Goal: Task Accomplishment & Management: Manage account settings

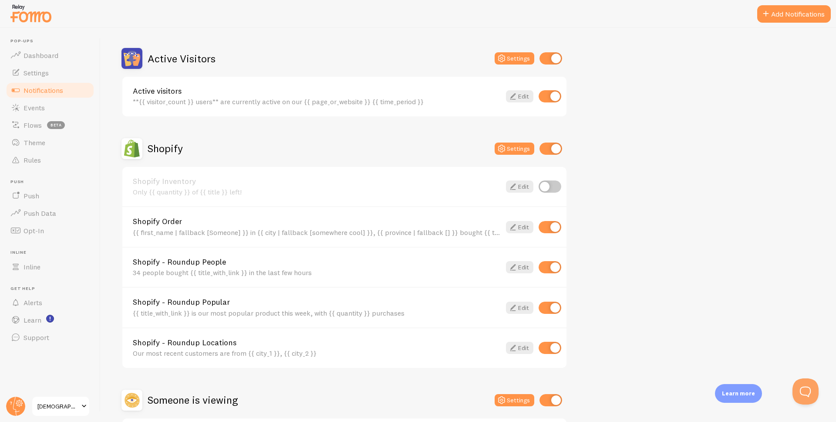
scroll to position [254, 0]
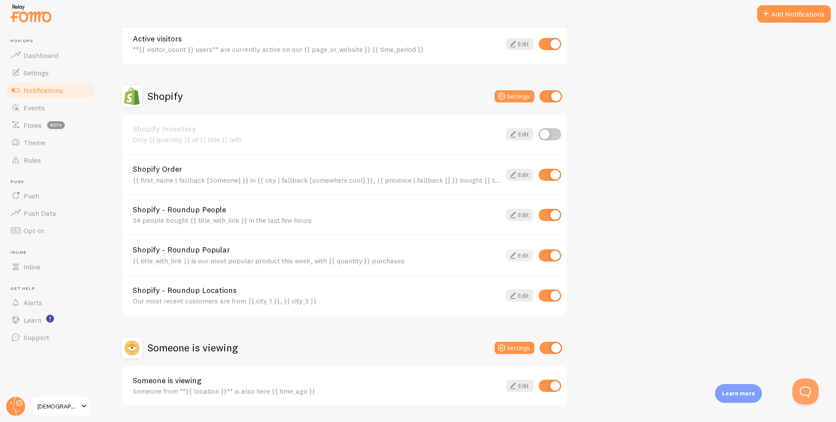
click at [514, 257] on icon at bounding box center [513, 255] width 10 height 10
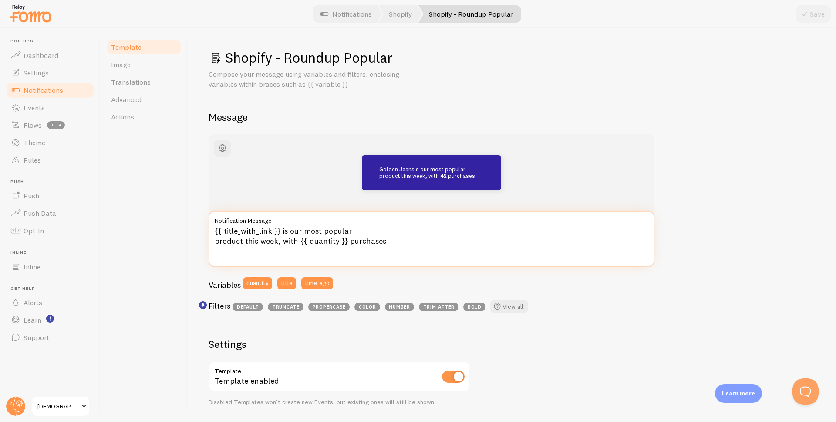
drag, startPoint x: 345, startPoint y: 241, endPoint x: 300, endPoint y: 241, distance: 45.3
click at [300, 241] on textarea "{{ title_with_link }} is our most popular product this week, with {{ quantity }…" at bounding box center [432, 239] width 446 height 56
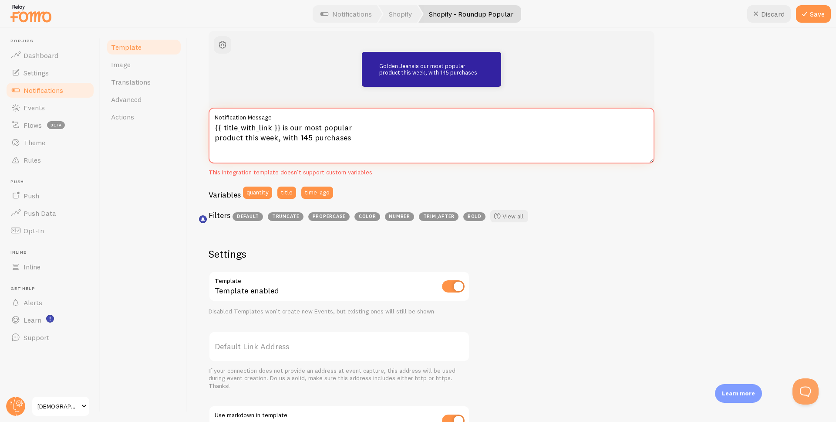
scroll to position [98, 0]
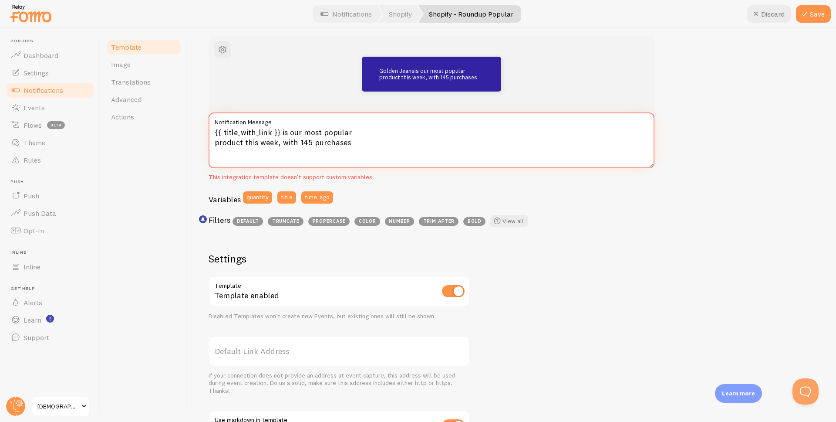
type textarea "{{ title_with_link }} is our most popular product this week, with 145 purchases"
click at [455, 294] on input "checkbox" at bounding box center [453, 291] width 23 height 12
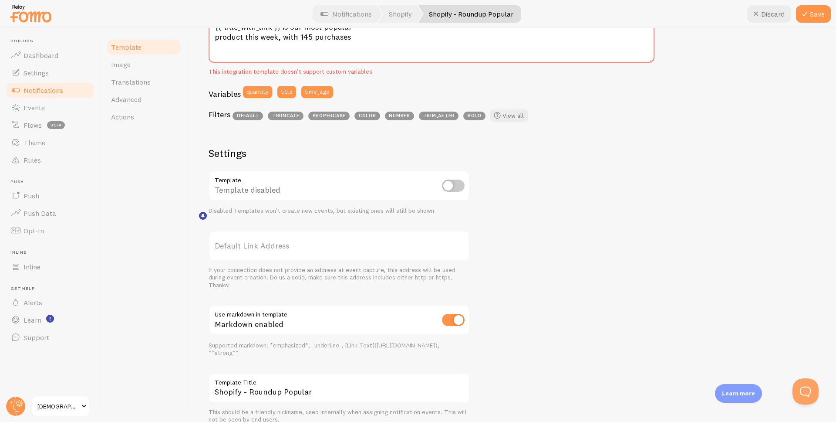
scroll to position [0, 0]
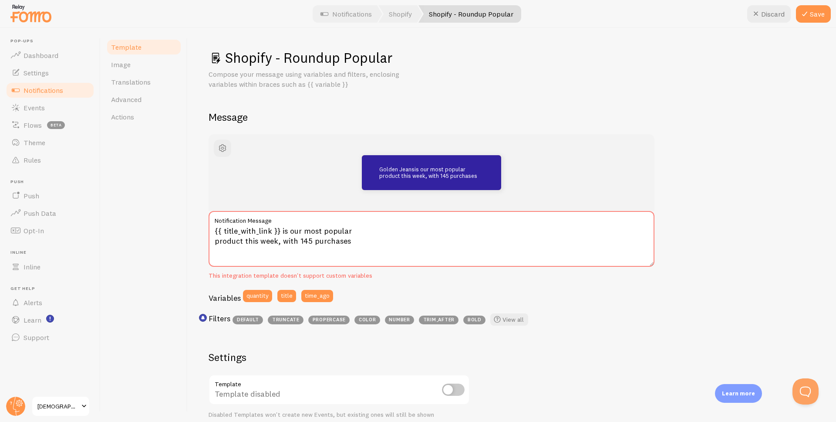
click at [453, 379] on div "Template disabled" at bounding box center [339, 390] width 261 height 32
click at [454, 384] on input "checkbox" at bounding box center [453, 389] width 23 height 12
checkbox input "true"
click at [818, 18] on button "Save" at bounding box center [813, 13] width 35 height 17
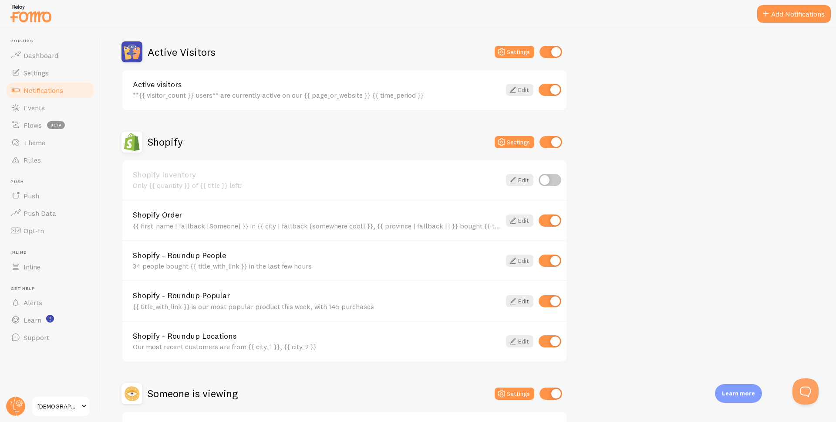
scroll to position [216, 0]
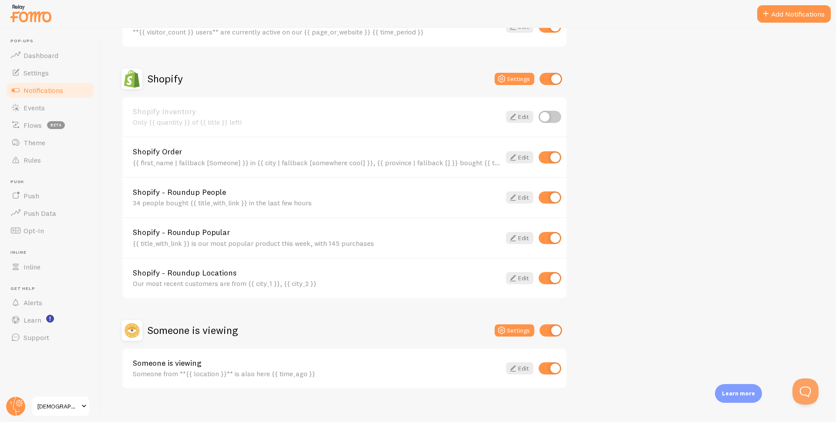
scroll to position [280, 0]
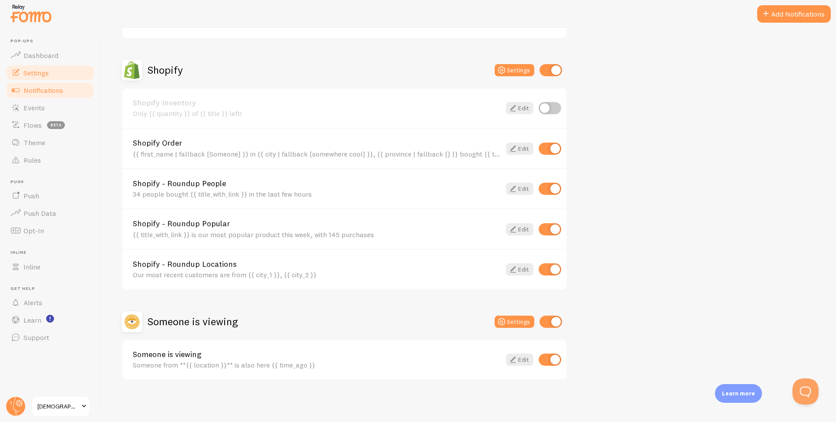
click at [81, 73] on link "Settings" at bounding box center [50, 72] width 90 height 17
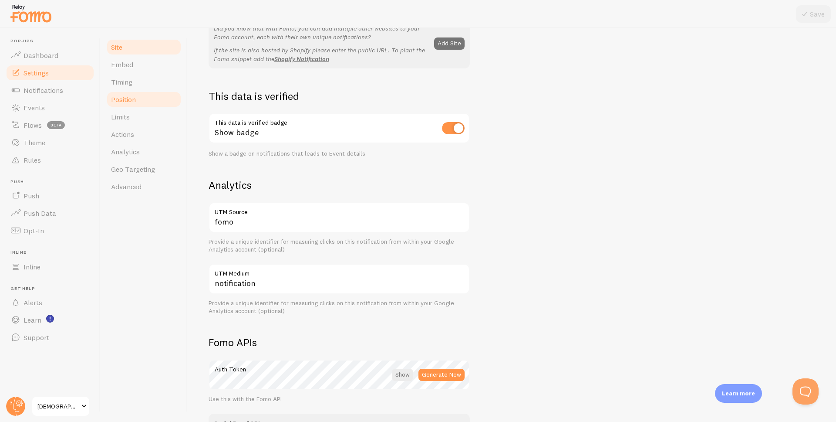
scroll to position [56, 0]
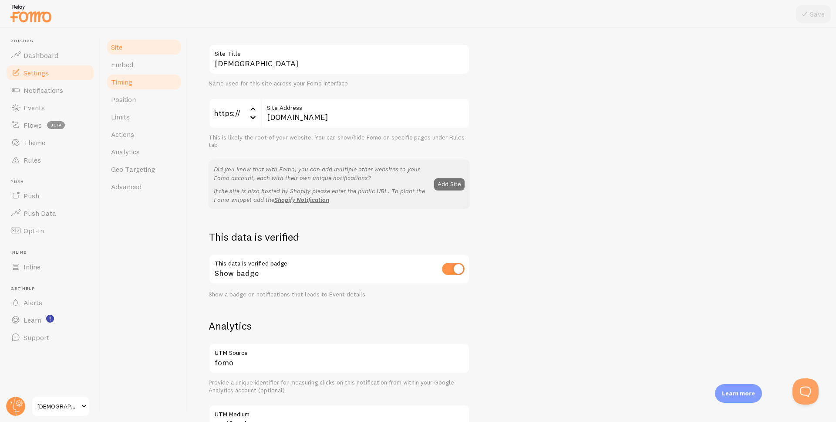
click at [142, 81] on link "Timing" at bounding box center [144, 81] width 76 height 17
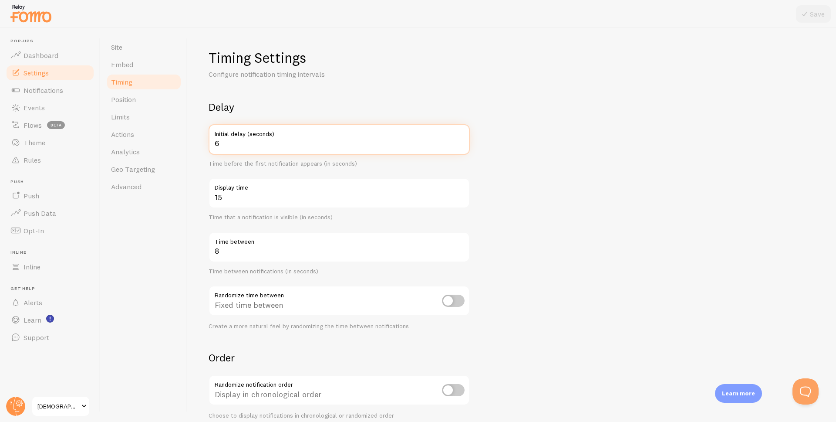
click at [462, 141] on input "6" at bounding box center [339, 139] width 261 height 30
click at [462, 141] on input "7" at bounding box center [339, 139] width 261 height 30
click at [462, 141] on input "8" at bounding box center [339, 139] width 261 height 30
click at [462, 141] on input "9" at bounding box center [339, 139] width 261 height 30
type input "10"
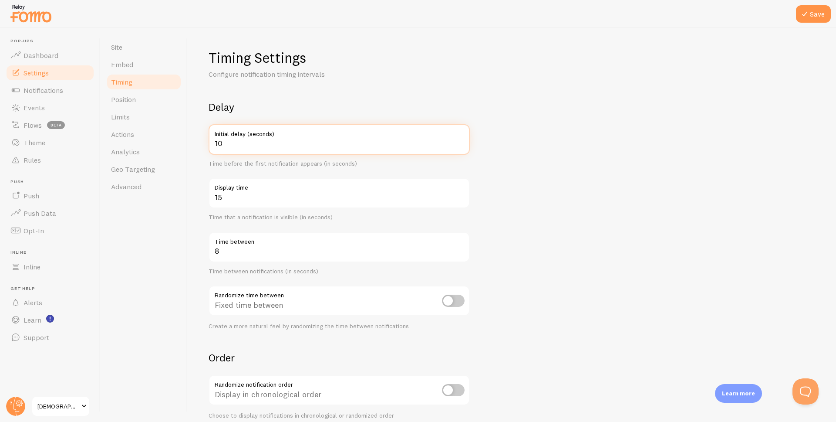
click at [462, 141] on input "10" at bounding box center [339, 139] width 261 height 30
click at [460, 200] on input "14" at bounding box center [339, 193] width 261 height 30
click at [460, 200] on input "13" at bounding box center [339, 193] width 261 height 30
click at [460, 200] on input "12" at bounding box center [339, 193] width 261 height 30
click at [460, 200] on input "11" at bounding box center [339, 193] width 261 height 30
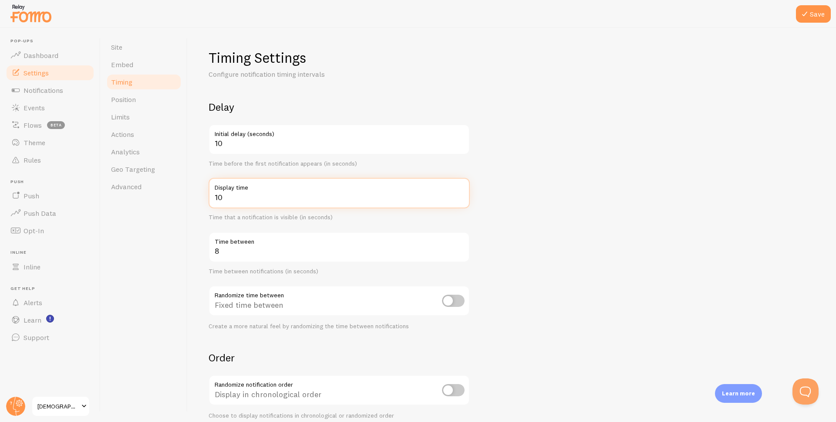
click at [460, 200] on input "10" at bounding box center [339, 193] width 261 height 30
click at [460, 200] on input "9" at bounding box center [339, 193] width 261 height 30
click at [460, 200] on input "8" at bounding box center [339, 193] width 261 height 30
click at [460, 200] on input "7" at bounding box center [339, 193] width 261 height 30
click at [460, 200] on input "6" at bounding box center [339, 193] width 261 height 30
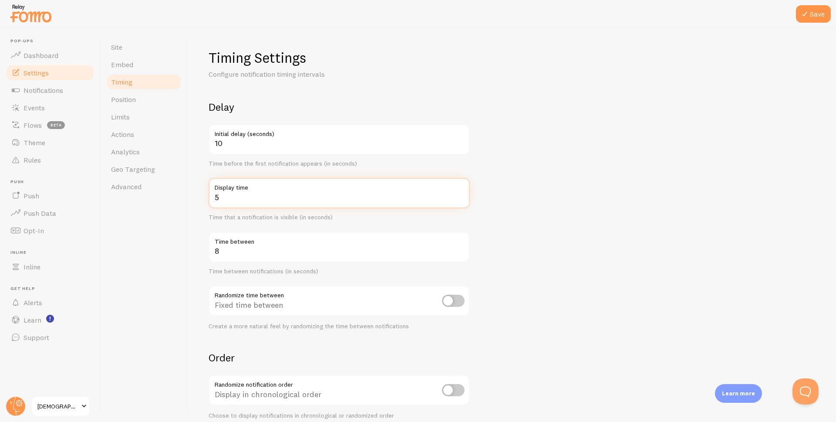
type input "5"
click at [460, 200] on input "5" at bounding box center [339, 193] width 261 height 30
click at [460, 249] on input "9" at bounding box center [339, 247] width 261 height 30
click at [460, 249] on input "10" at bounding box center [339, 247] width 261 height 30
click at [460, 249] on input "11" at bounding box center [339, 247] width 261 height 30
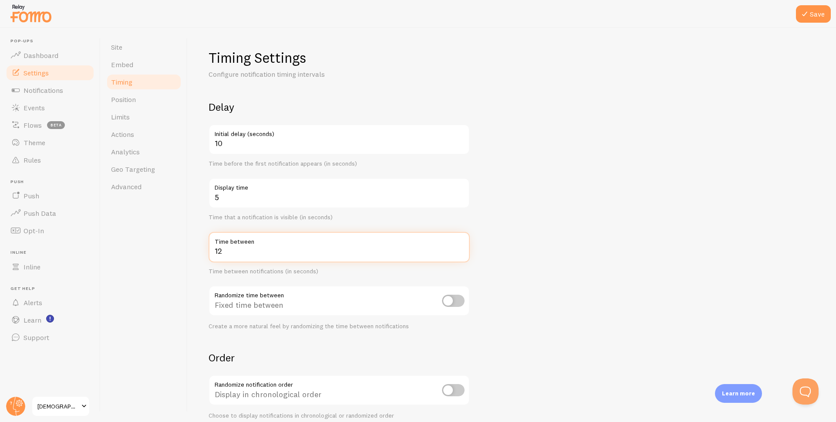
click at [460, 249] on input "12" at bounding box center [339, 247] width 261 height 30
click at [460, 249] on input "13" at bounding box center [339, 247] width 261 height 30
click at [460, 249] on input "14" at bounding box center [339, 247] width 261 height 30
type input "15"
click at [460, 249] on input "15" at bounding box center [339, 247] width 261 height 30
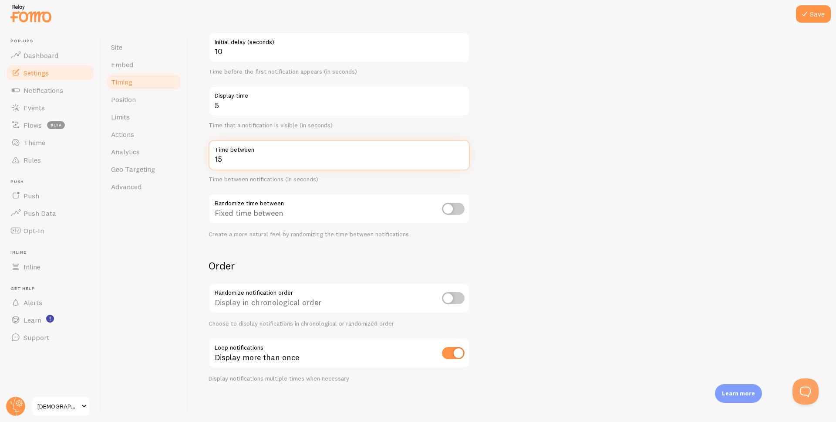
scroll to position [94, 0]
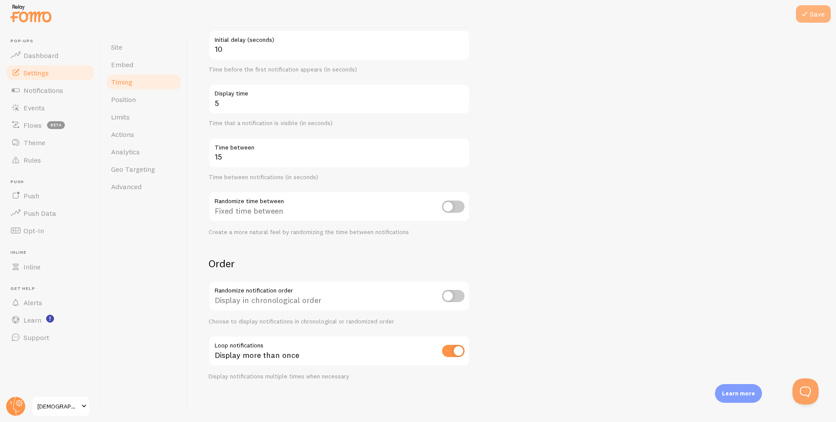
click at [805, 12] on icon at bounding box center [805, 14] width 10 height 10
click at [38, 71] on span "Settings" at bounding box center [36, 72] width 25 height 9
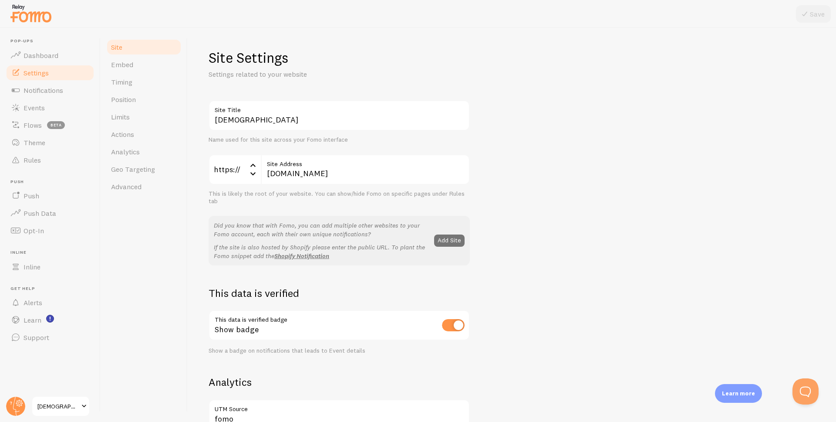
click at [35, 74] on span "Settings" at bounding box center [36, 72] width 25 height 9
click at [30, 57] on span "Dashboard" at bounding box center [41, 55] width 35 height 9
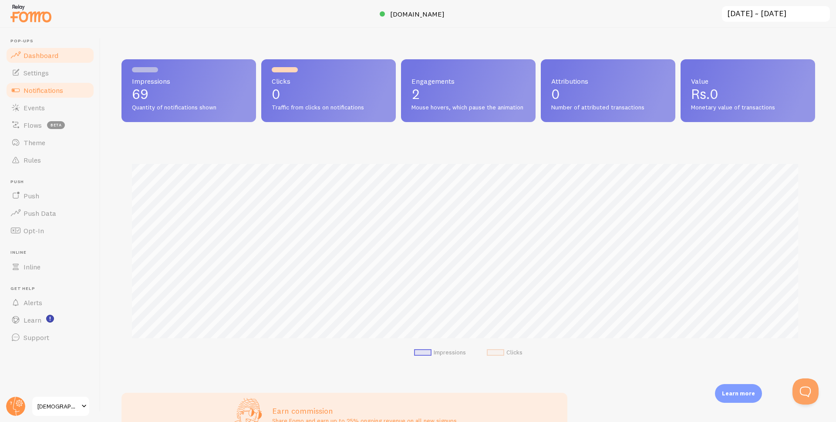
click at [35, 93] on span "Notifications" at bounding box center [44, 90] width 40 height 9
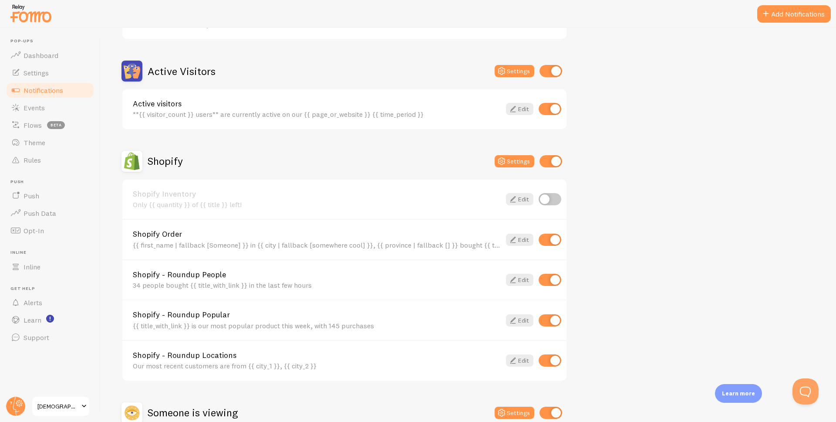
scroll to position [209, 0]
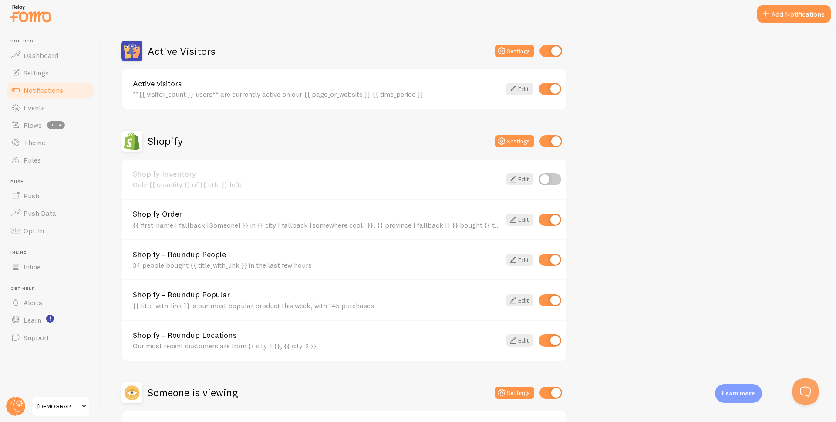
click at [545, 345] on input "checkbox" at bounding box center [550, 340] width 23 height 12
checkbox input "false"
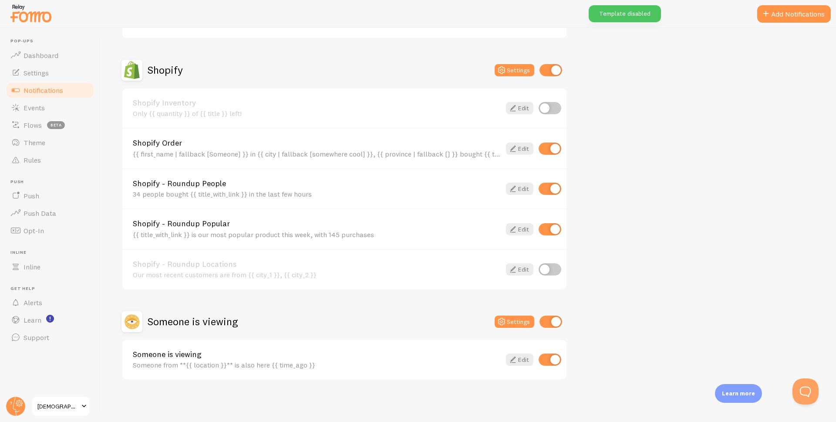
click at [547, 365] on input "checkbox" at bounding box center [550, 359] width 23 height 12
checkbox input "false"
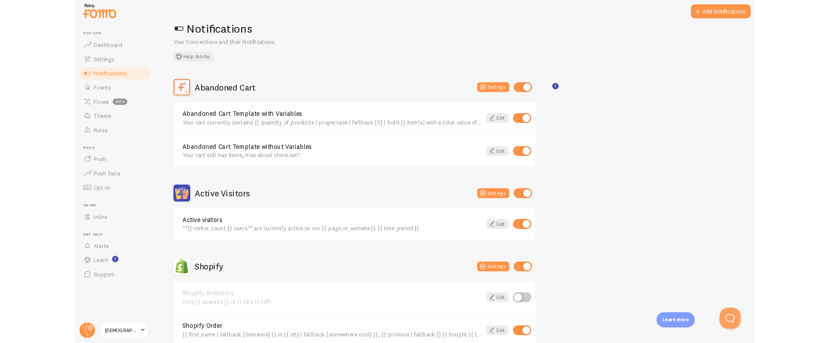
scroll to position [22, 0]
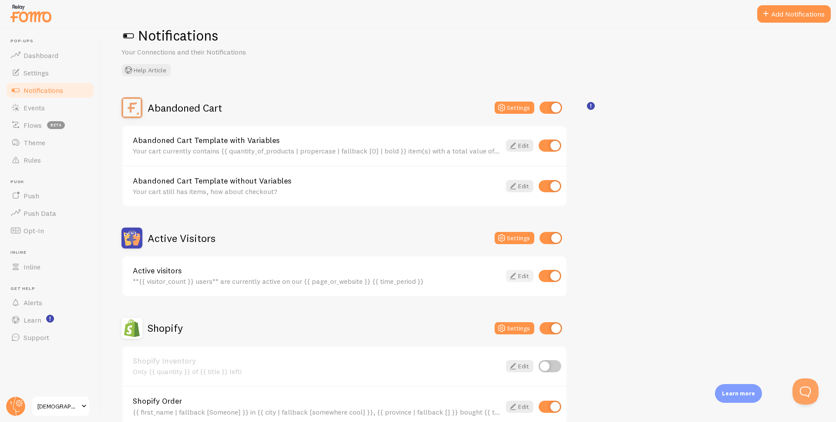
click at [518, 277] on link "Edit" at bounding box center [519, 276] width 27 height 12
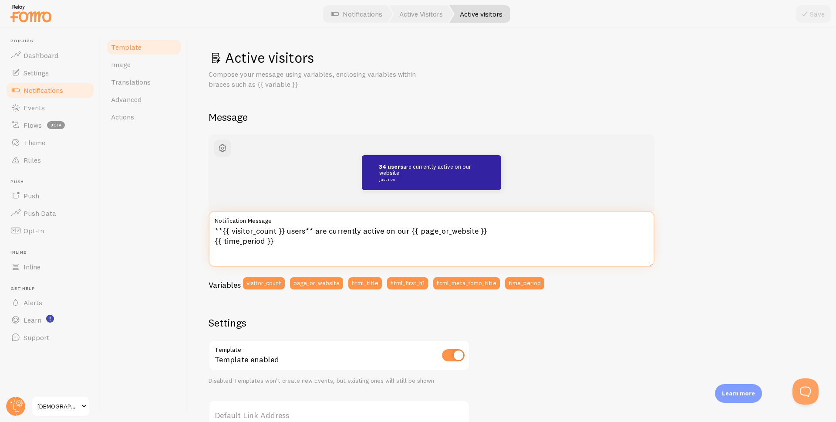
click at [274, 230] on textarea "**{{ visitor_count }} users** are currently active on our {{ page_or_website }}…" at bounding box center [432, 239] width 446 height 56
drag, startPoint x: 283, startPoint y: 230, endPoint x: 222, endPoint y: 228, distance: 61.5
click at [222, 228] on textarea "**{{ visitor_count }} users** are currently active on our {{ page_or_website }}…" at bounding box center [432, 239] width 446 height 56
type textarea "**378 users** are currently active on our {{ page_or_website }} {{ time_period …"
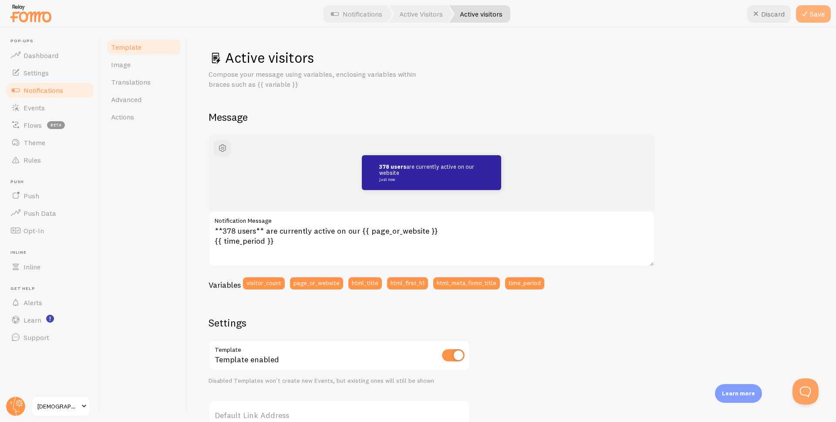
click at [813, 15] on button "Save" at bounding box center [813, 13] width 35 height 17
